Goal: Answer question/provide support: Share knowledge or assist other users

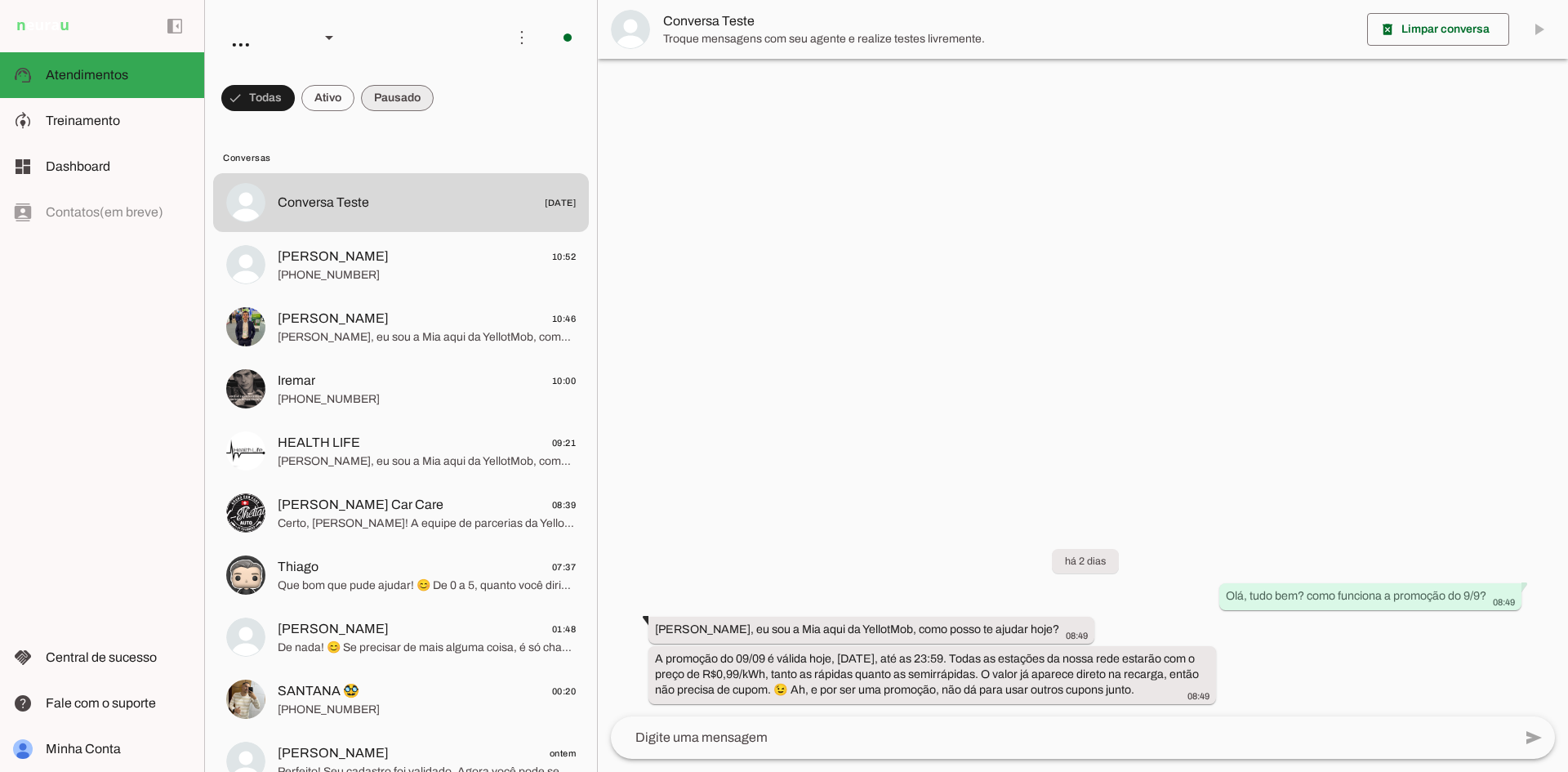
click at [392, 101] on span at bounding box center [397, 98] width 73 height 40
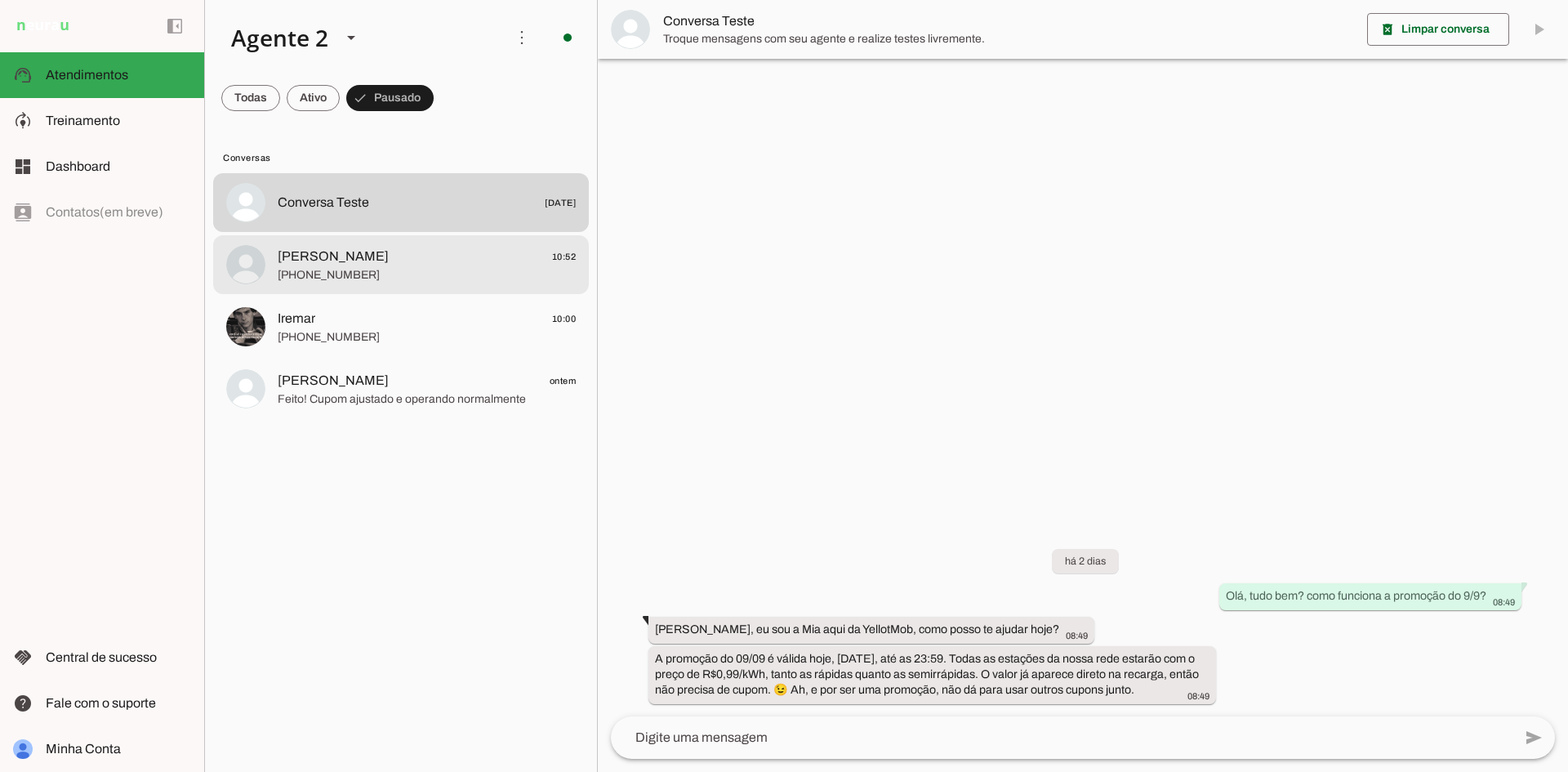
click at [379, 274] on span "[PHONE_NUMBER]" at bounding box center [426, 275] width 298 height 16
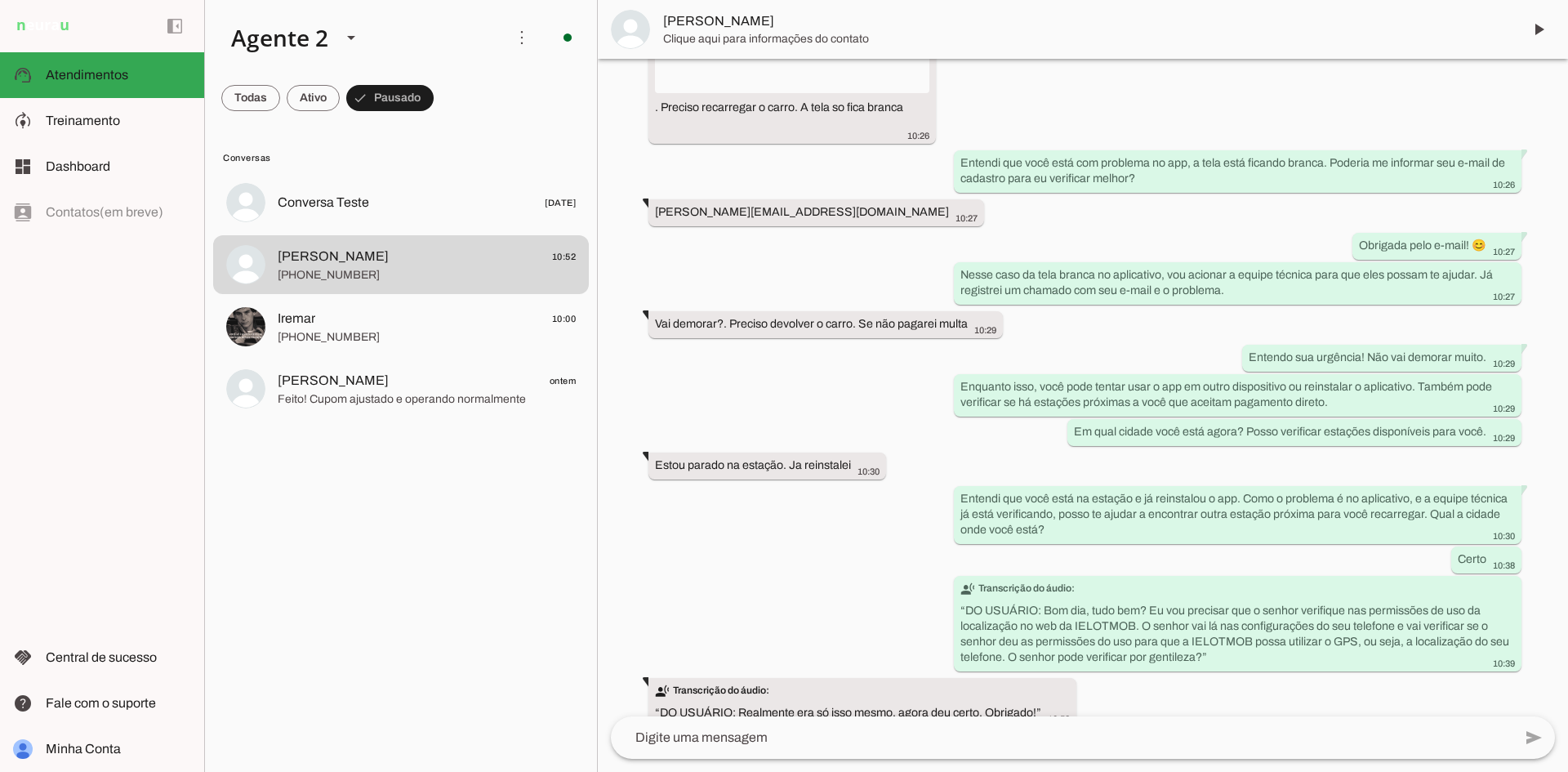
scroll to position [508, 0]
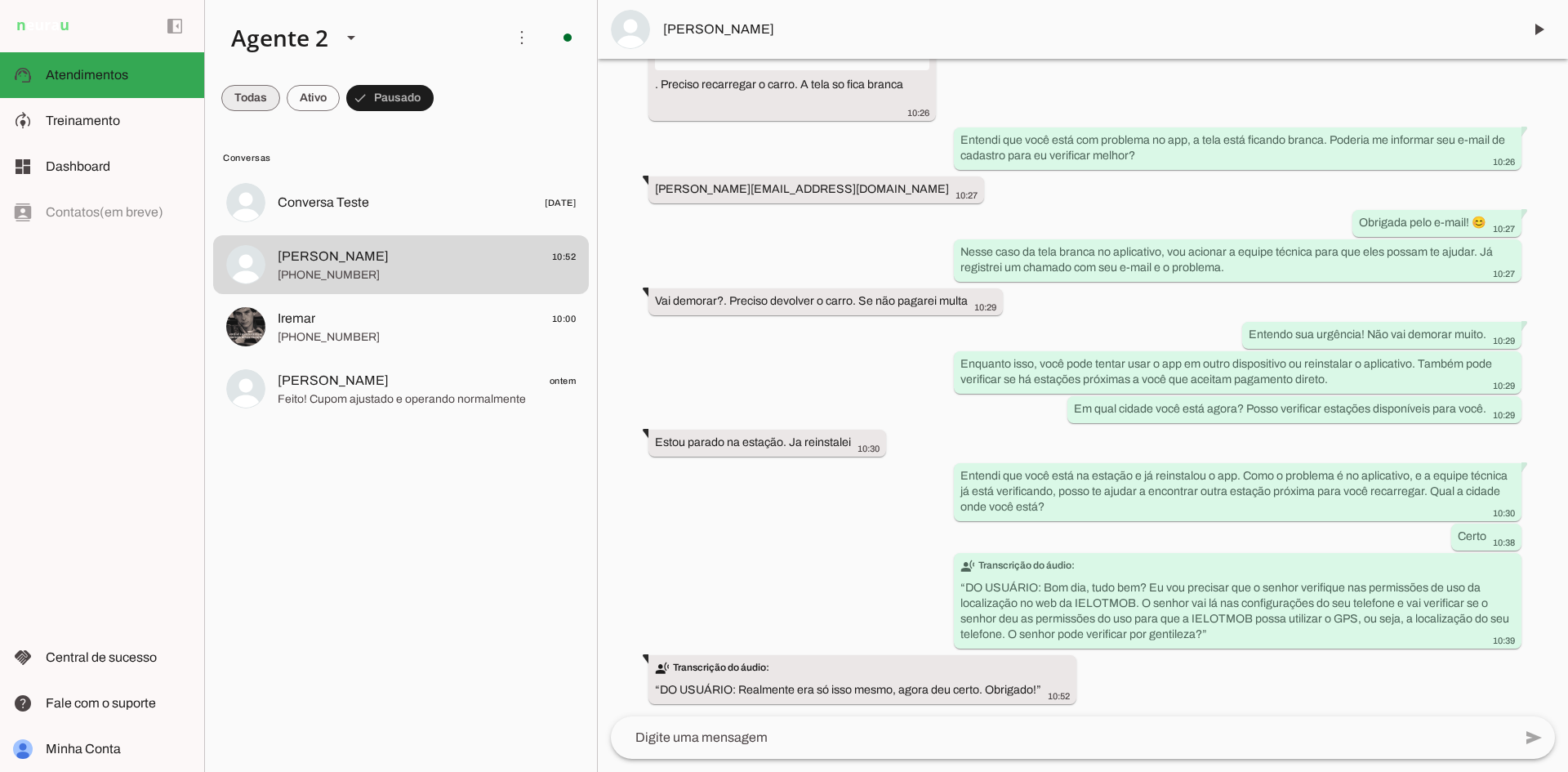
click at [252, 105] on span at bounding box center [251, 98] width 58 height 40
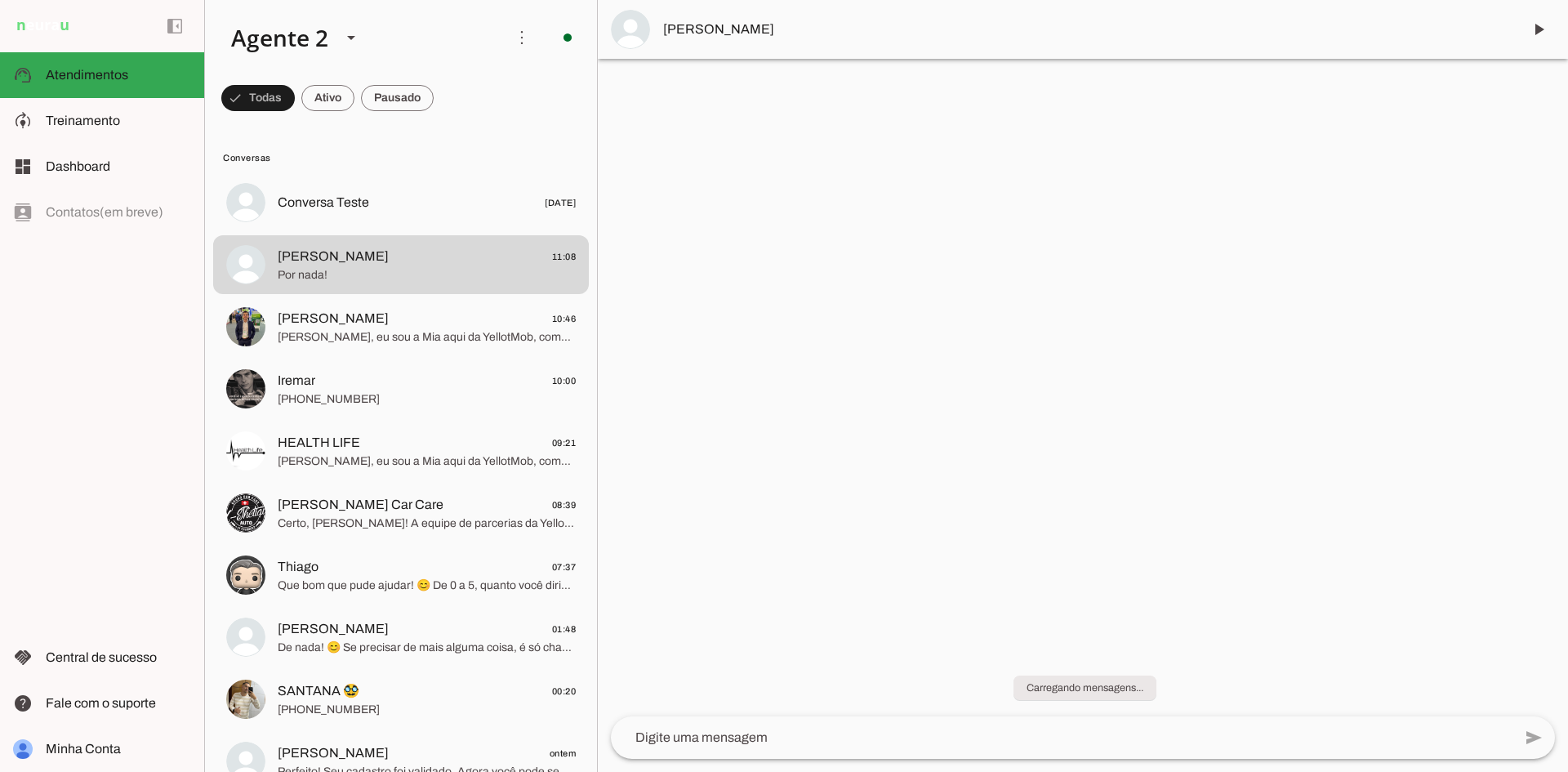
scroll to position [0, 0]
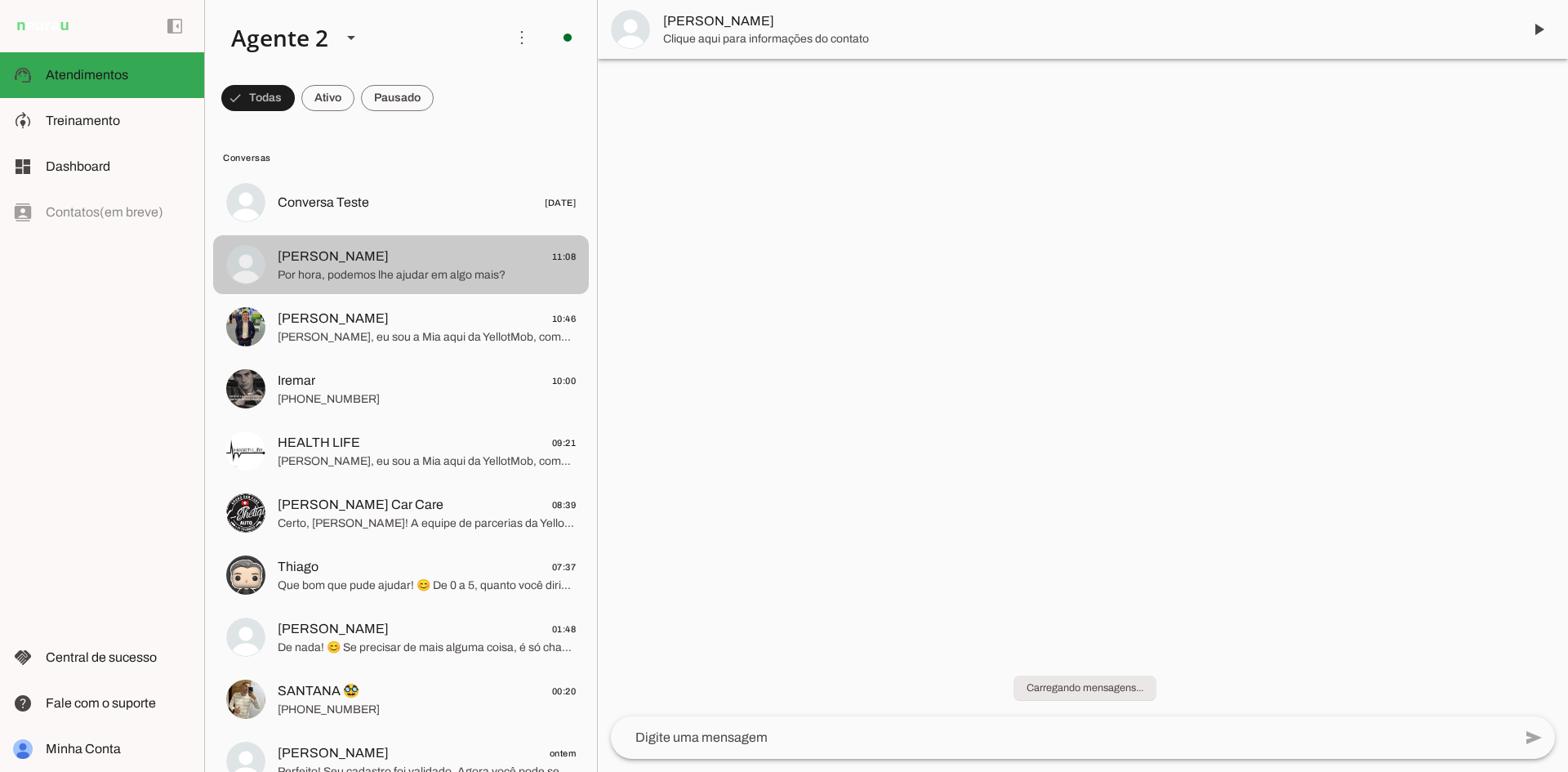
click at [423, 269] on span "Por hora, podemos lhe ajudar em algo mais?" at bounding box center [426, 275] width 298 height 16
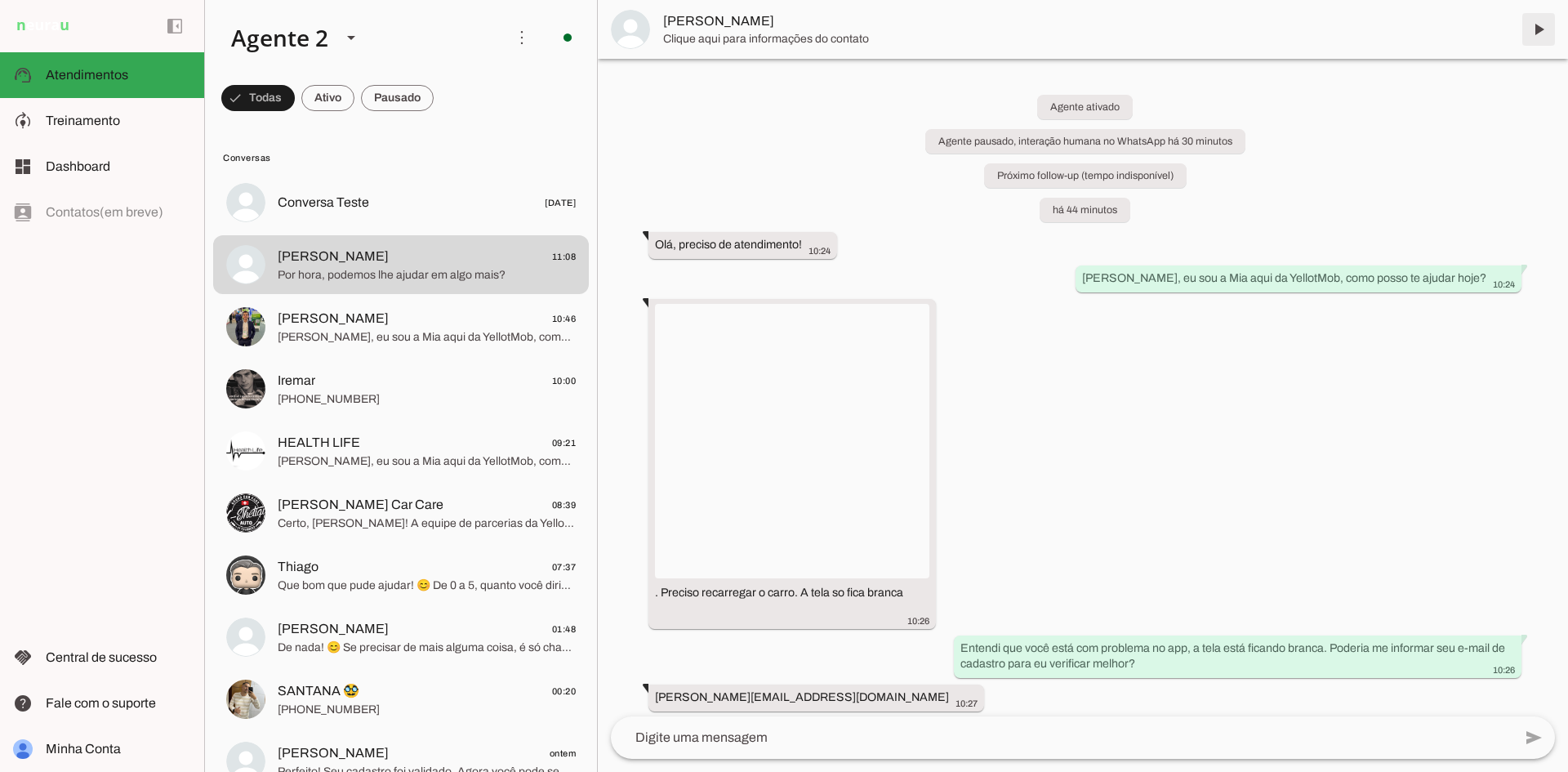
click at [1535, 29] on span at bounding box center [1539, 29] width 40 height 40
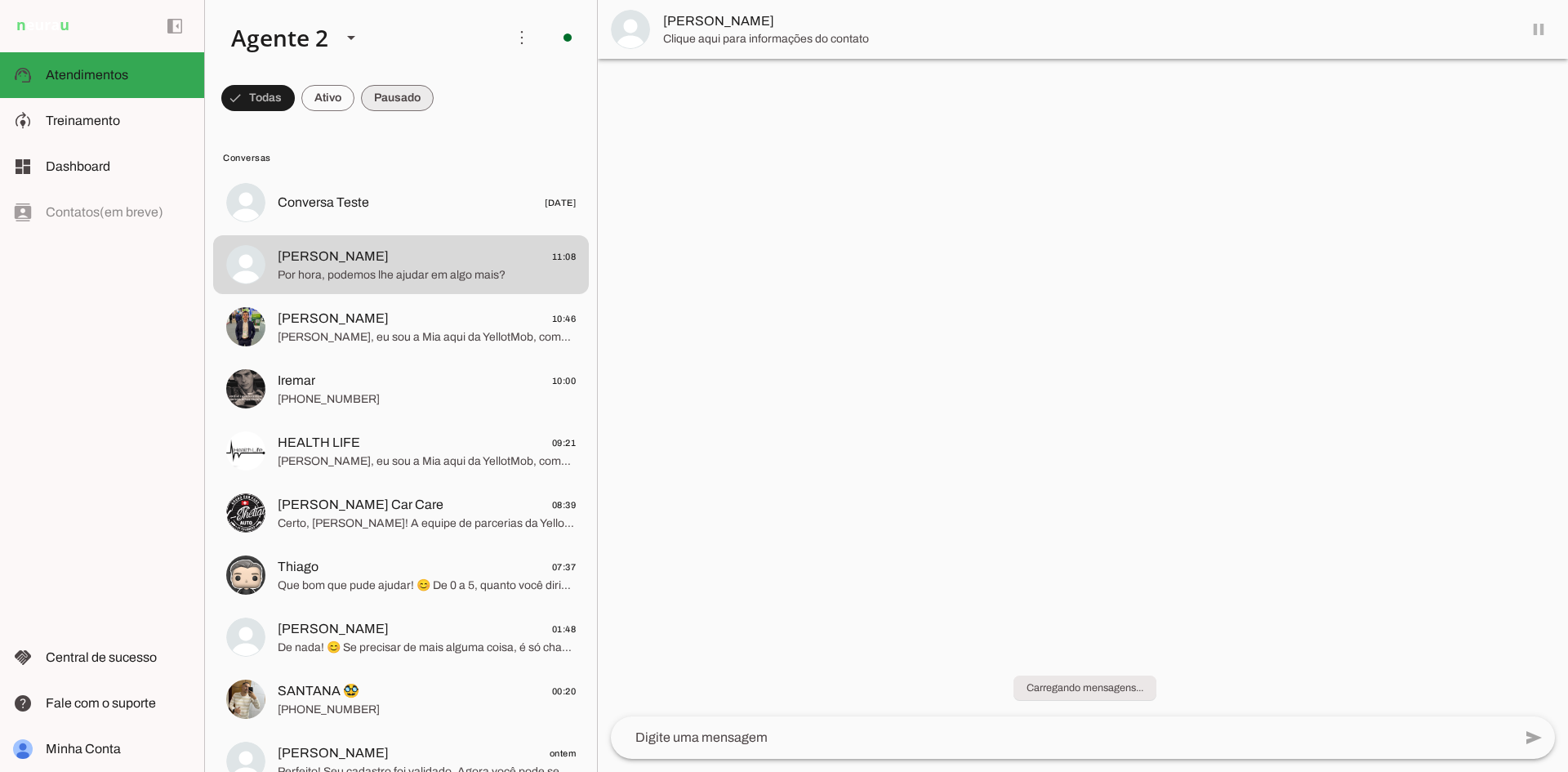
click at [410, 95] on span at bounding box center [397, 98] width 73 height 40
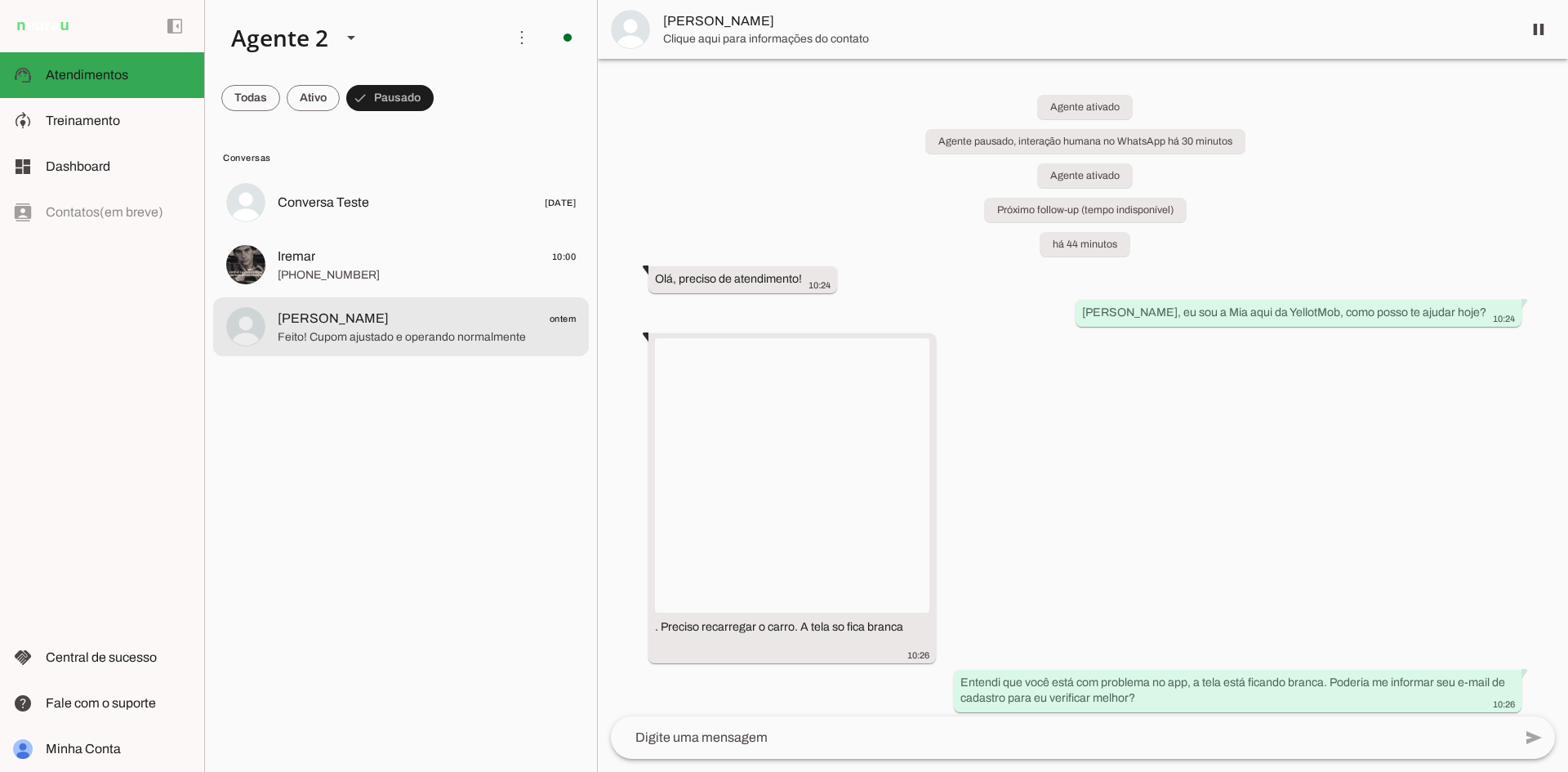
click at [473, 337] on span "Feito! Cupom ajustado e operando normalmente" at bounding box center [426, 337] width 298 height 16
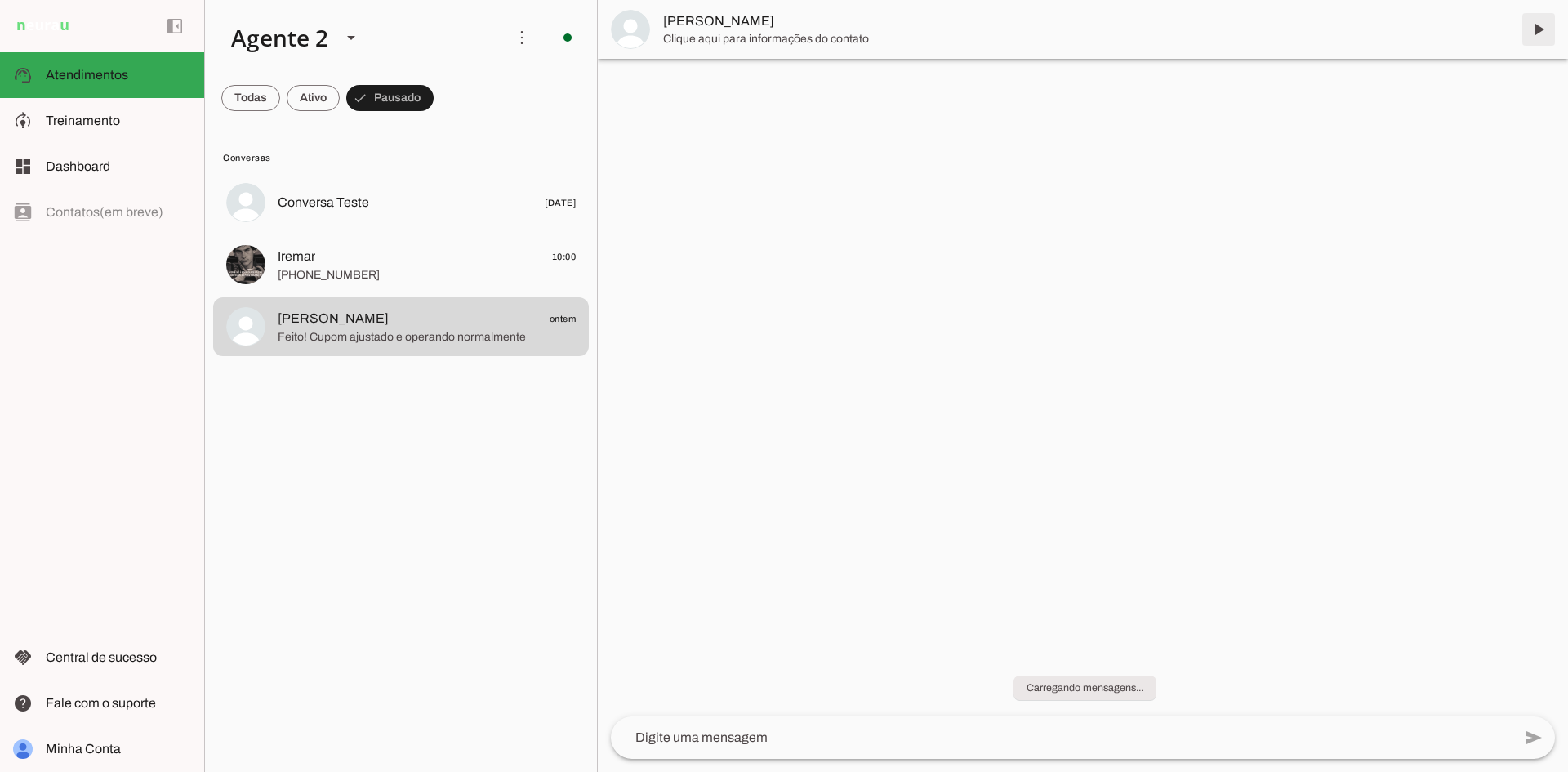
click at [1536, 23] on span at bounding box center [1539, 29] width 40 height 40
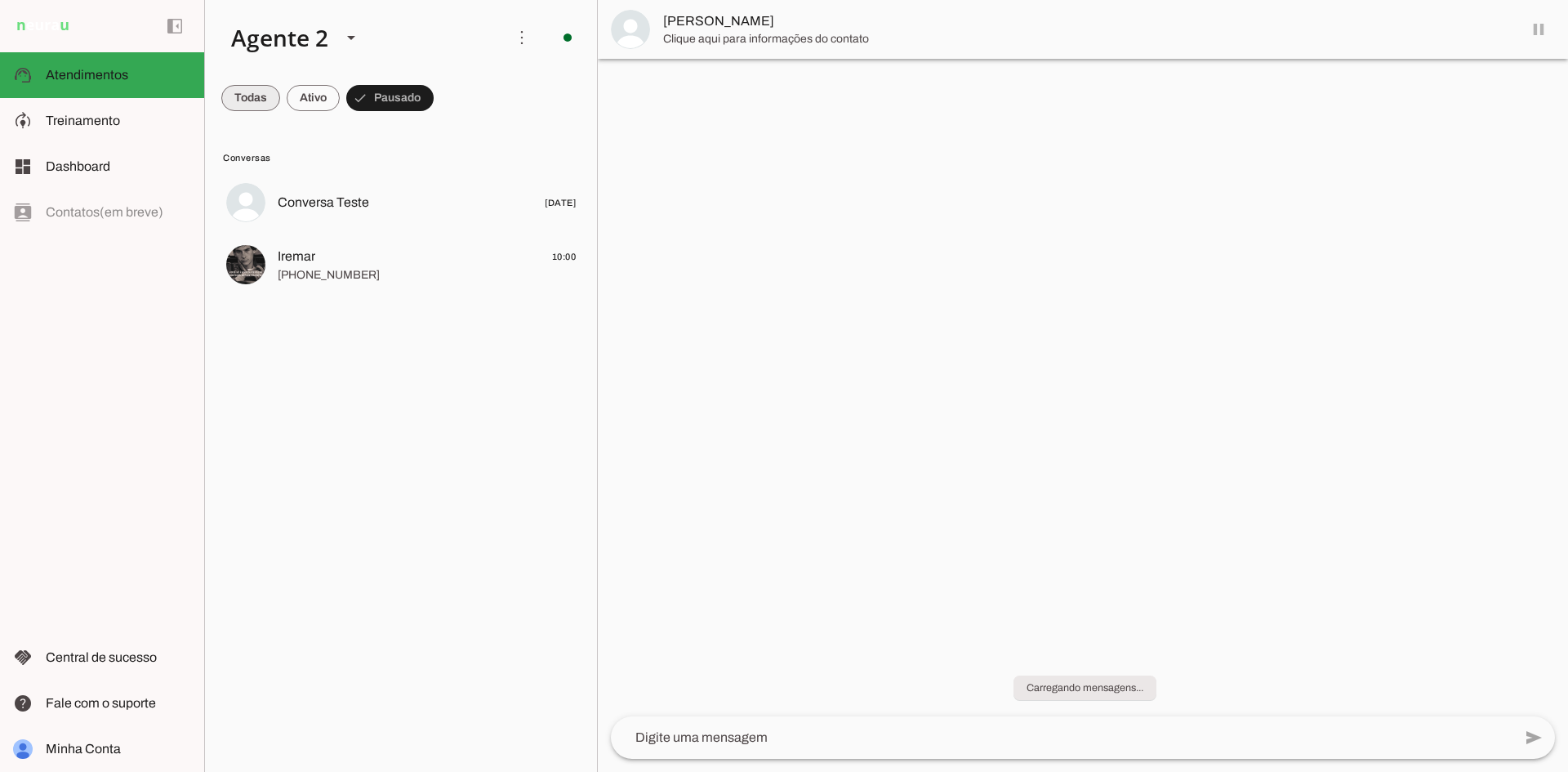
click at [240, 93] on span at bounding box center [251, 98] width 58 height 40
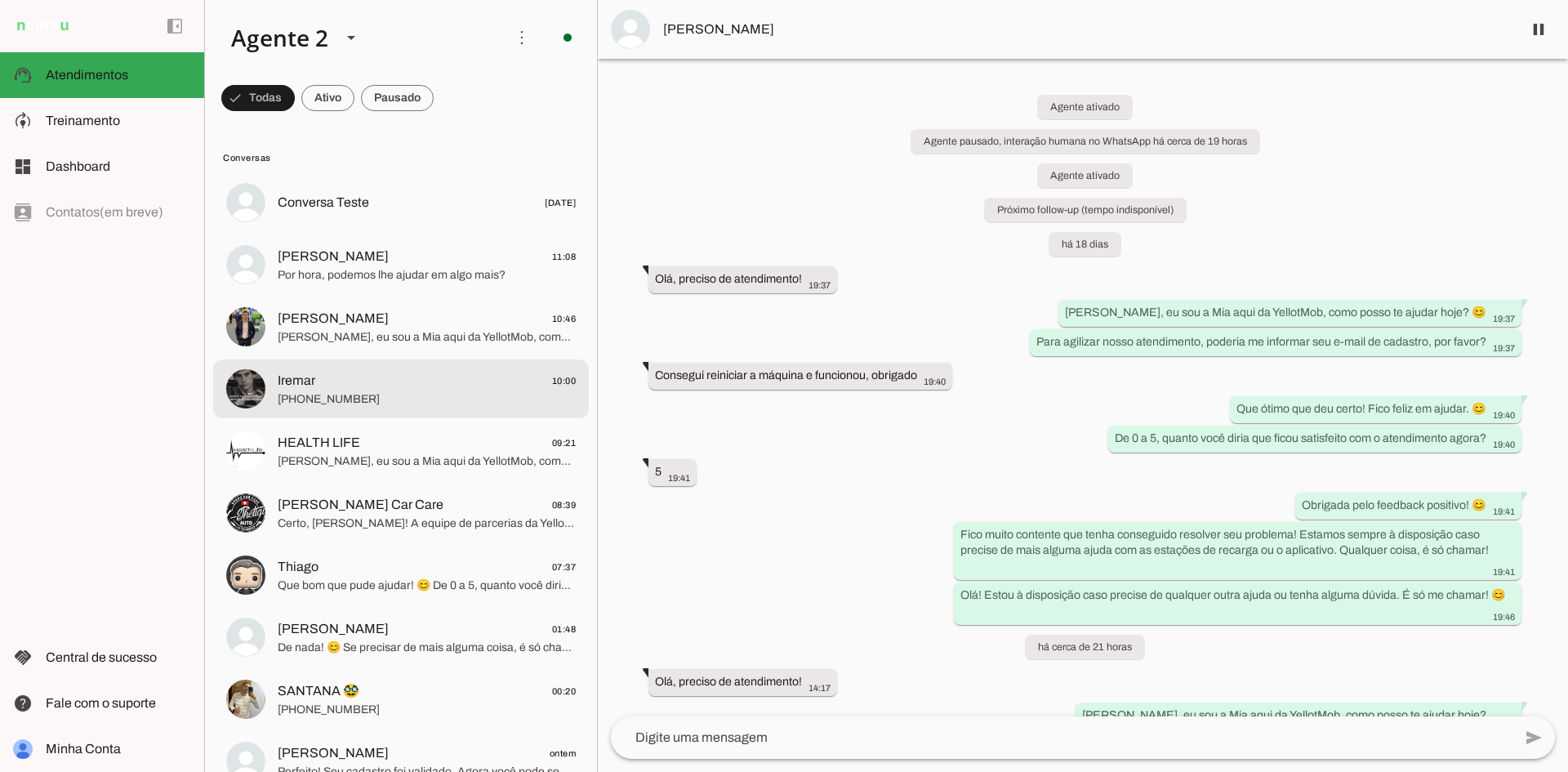
click at [367, 377] on span "Iremar 10:00" at bounding box center [426, 381] width 298 height 21
